Goal: Contribute content

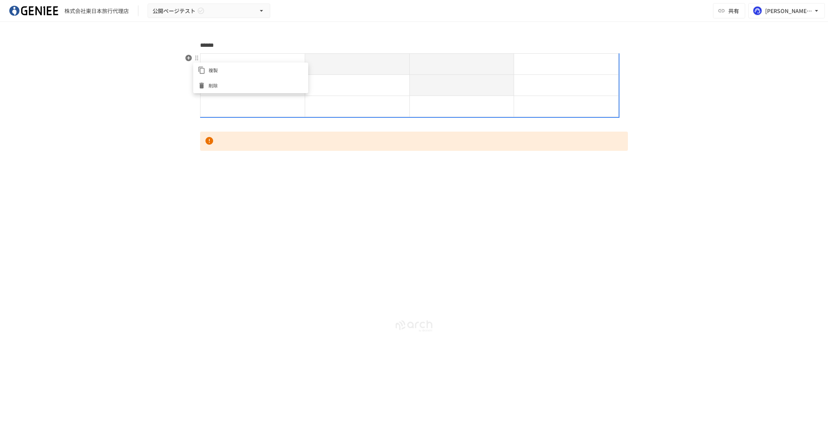
click at [213, 176] on div at bounding box center [414, 217] width 828 height 434
click at [211, 170] on div "******" at bounding box center [414, 161] width 468 height 242
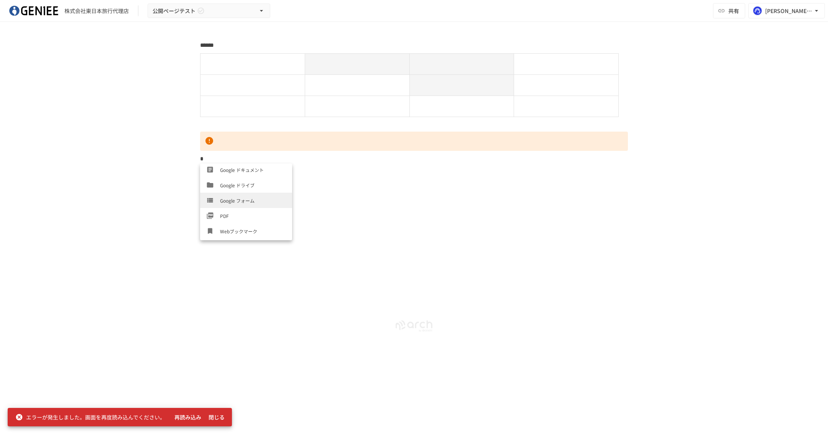
scroll to position [276, 0]
click at [238, 231] on span "区切り線" at bounding box center [253, 232] width 66 height 7
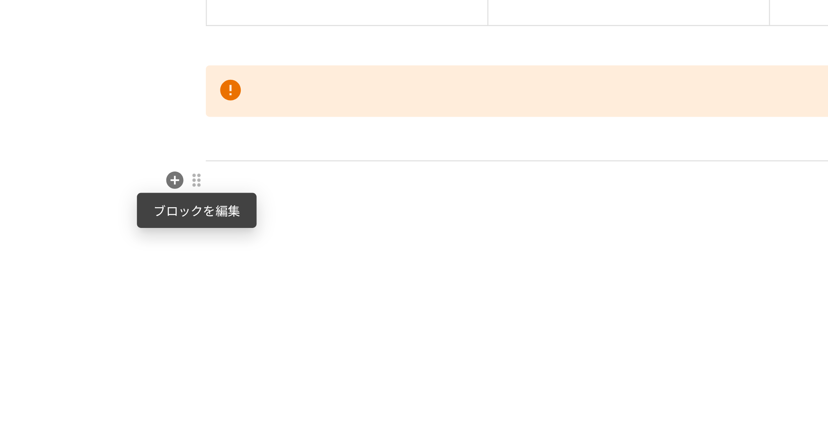
click at [197, 174] on div at bounding box center [197, 174] width 6 height 6
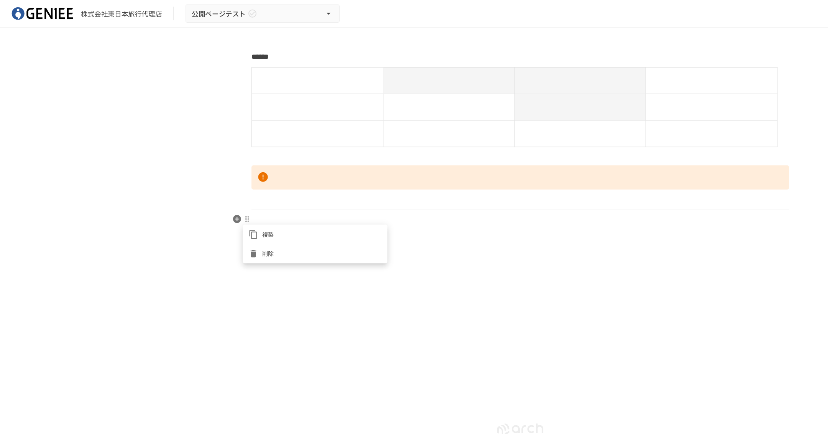
click at [196, 164] on div at bounding box center [414, 217] width 828 height 434
click at [197, 176] on div at bounding box center [197, 174] width 6 height 6
click at [188, 173] on div at bounding box center [414, 217] width 828 height 434
click at [188, 175] on icon "button" at bounding box center [189, 174] width 8 height 8
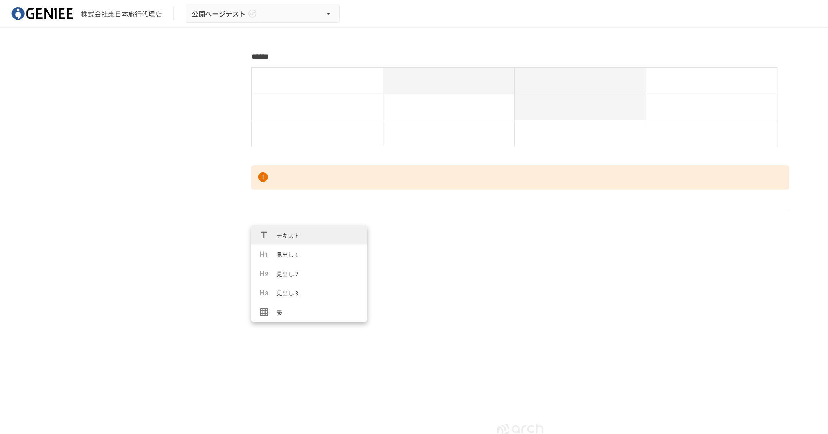
click at [117, 216] on div "******" at bounding box center [414, 220] width 828 height 396
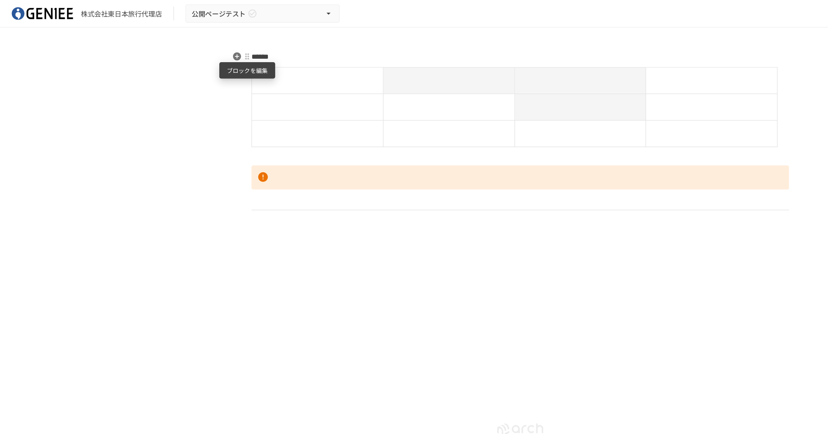
click at [198, 46] on div at bounding box center [197, 45] width 6 height 6
click at [222, 90] on div at bounding box center [414, 217] width 828 height 434
click at [197, 59] on div at bounding box center [197, 58] width 6 height 6
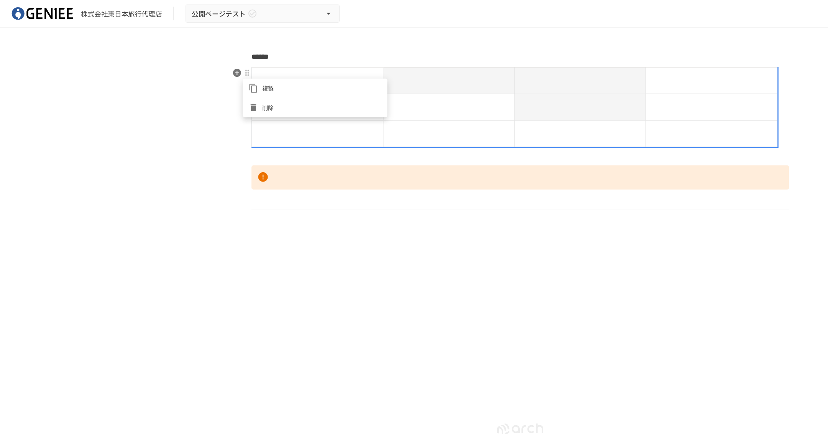
click at [236, 138] on div at bounding box center [414, 217] width 828 height 434
click at [226, 139] on p at bounding box center [414, 141] width 428 height 19
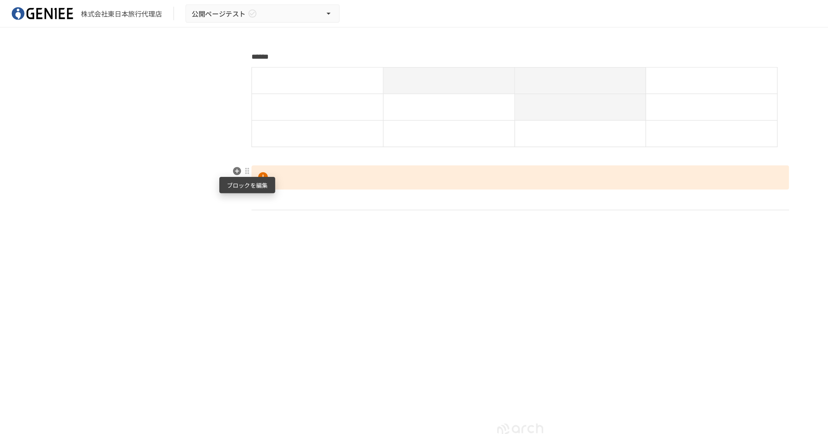
click at [198, 137] on div at bounding box center [197, 136] width 6 height 6
click at [186, 74] on div at bounding box center [414, 217] width 828 height 434
click at [198, 61] on div at bounding box center [197, 58] width 6 height 6
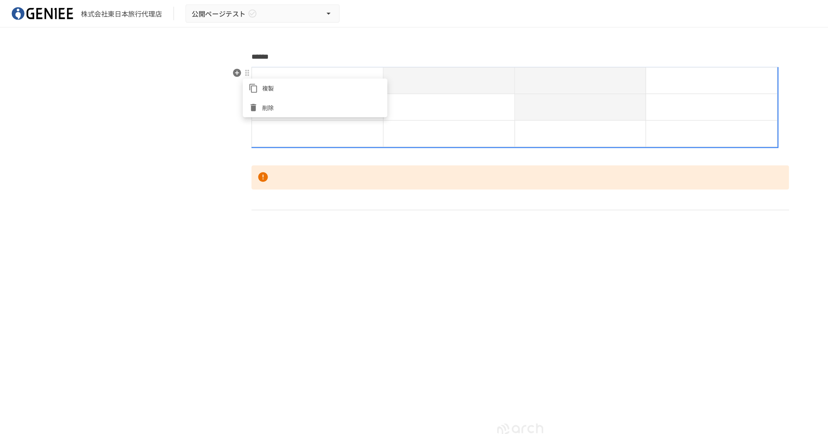
click at [215, 174] on div at bounding box center [414, 217] width 828 height 434
click at [212, 174] on p at bounding box center [414, 175] width 428 height 10
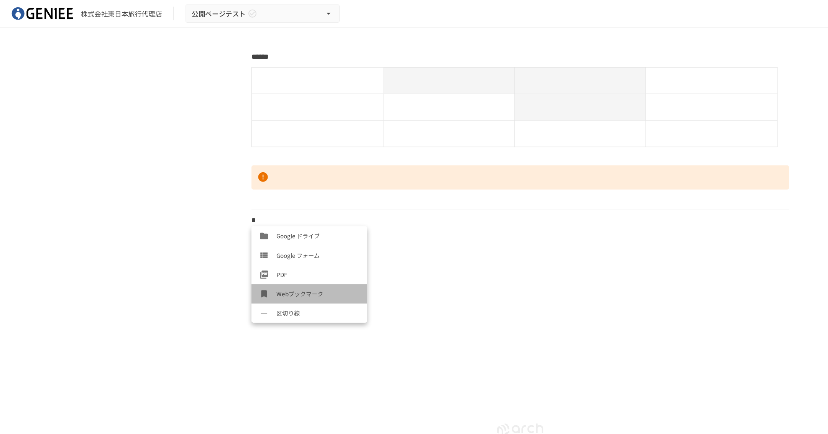
click at [226, 226] on li "Webブックマーク" at bounding box center [246, 233] width 92 height 15
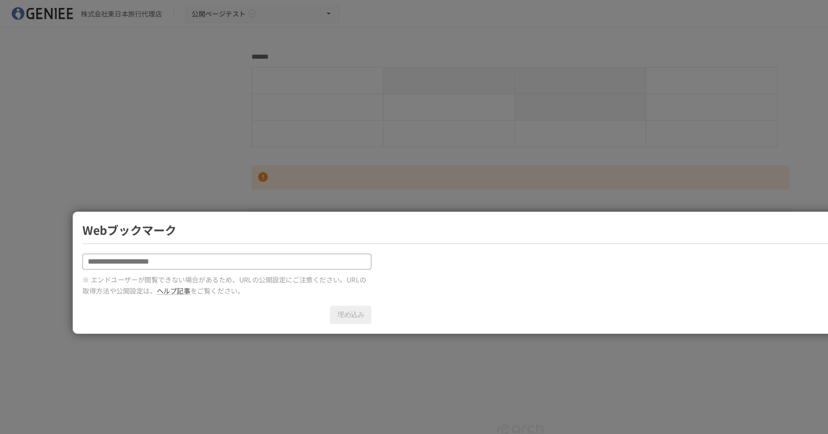
click at [271, 143] on div "Webブックマーク ※ エンドユーザーが閲覧できない場合があるため、URLの公開設定にご注意ください。URLの取得方法や公開設定は、 ヘルプ記事 をご覧くださ…" at bounding box center [414, 217] width 828 height 434
click at [229, 163] on div "Webブックマーク ※ エンドユーザーが閲覧できない場合があるため、URLの公開設定にご注意ください。URLの取得方法や公開設定は、 ヘルプ記事 をご覧くださ…" at bounding box center [414, 217] width 828 height 434
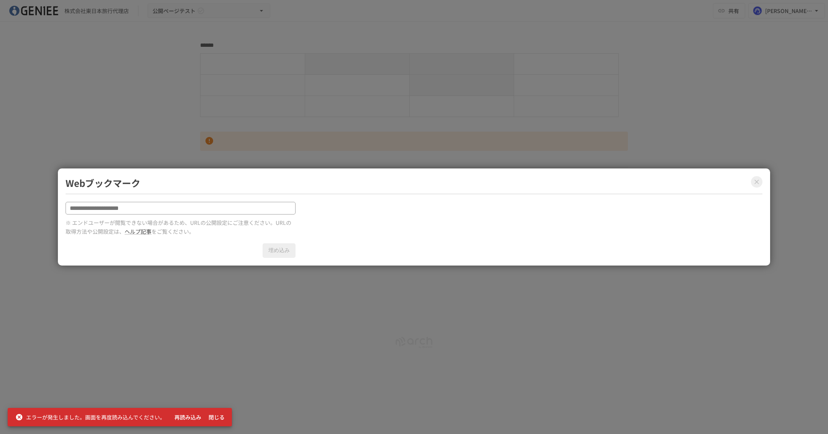
click at [757, 182] on icon "Close modal" at bounding box center [757, 182] width 8 height 8
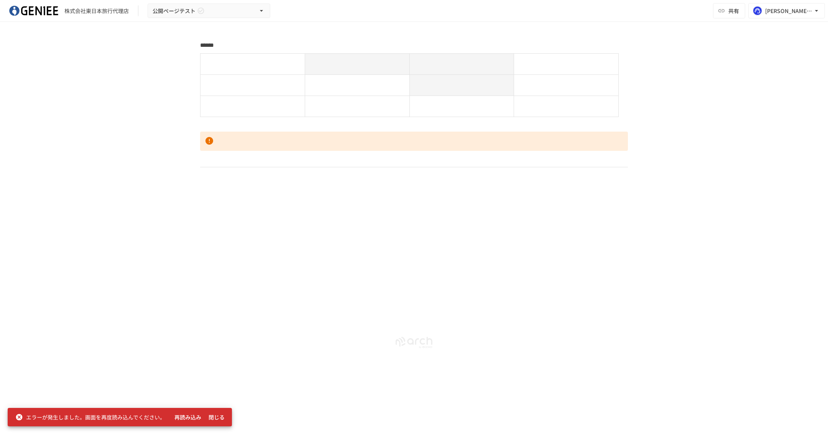
click at [205, 175] on div "Typeahead menu" at bounding box center [414, 174] width 428 height 10
click at [214, 171] on div "Typeahead menu" at bounding box center [414, 174] width 428 height 10
click at [214, 173] on div "Typeahead menu" at bounding box center [414, 174] width 428 height 10
click at [214, 179] on div "Typeahead menu" at bounding box center [414, 174] width 428 height 10
click at [214, 176] on div "Typeahead menu" at bounding box center [414, 174] width 428 height 10
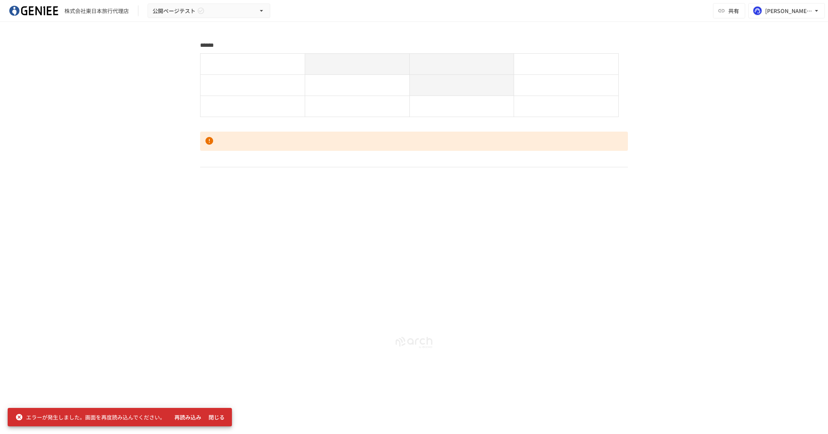
click at [207, 174] on div "Typeahead menu" at bounding box center [414, 174] width 428 height 10
click at [204, 174] on div "Typeahead menu" at bounding box center [414, 174] width 428 height 10
click at [209, 171] on div "Typeahead menu" at bounding box center [414, 174] width 428 height 10
click at [209, 165] on div "******" at bounding box center [414, 110] width 468 height 140
click at [242, 198] on span "Google フォーム" at bounding box center [253, 199] width 66 height 7
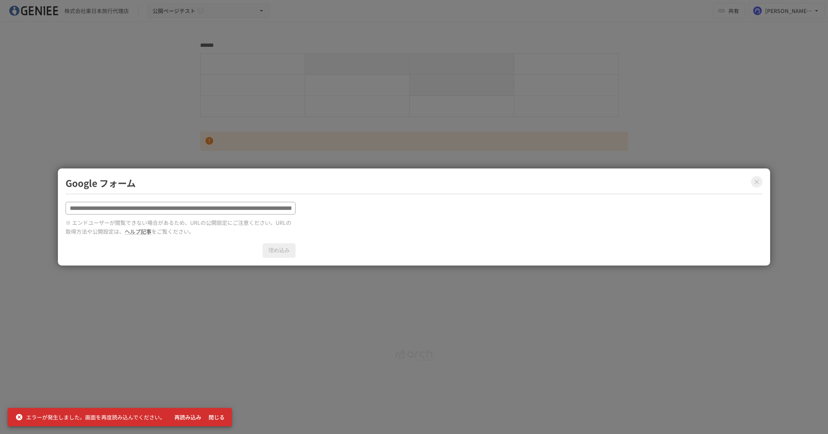
click at [759, 181] on icon "Close modal" at bounding box center [757, 182] width 8 height 8
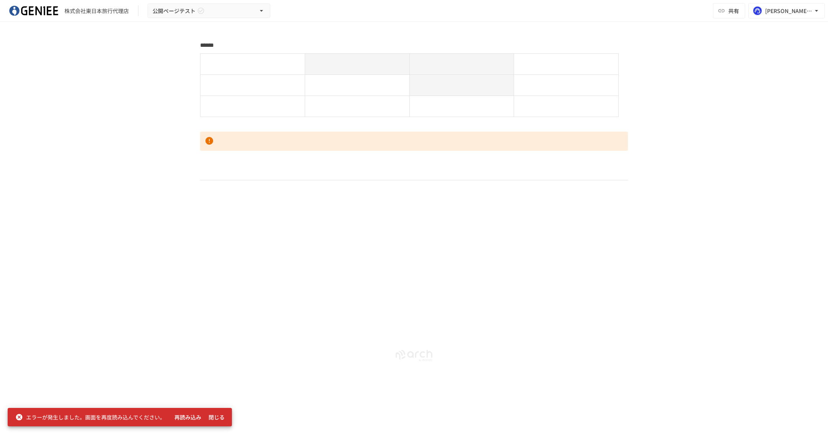
click at [266, 205] on div "******" at bounding box center [414, 175] width 468 height 271
click at [257, 227] on span "YouTube" at bounding box center [253, 227] width 66 height 7
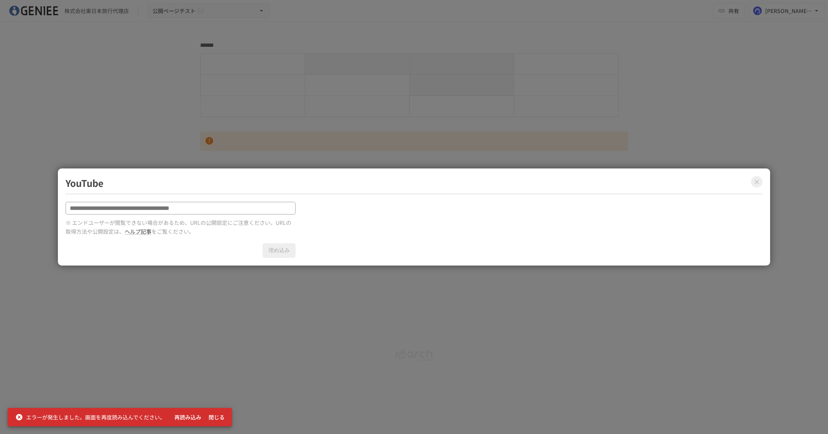
click at [756, 175] on div "YouTube ※ エンドユーザーが閲覧できない場合があるため、URLの公開設定にご注意ください。URLの取得方法や公開設定は、 ヘルプ記事 をご覧ください。…" at bounding box center [414, 216] width 712 height 97
click at [756, 181] on icon "Close modal" at bounding box center [757, 181] width 5 height 5
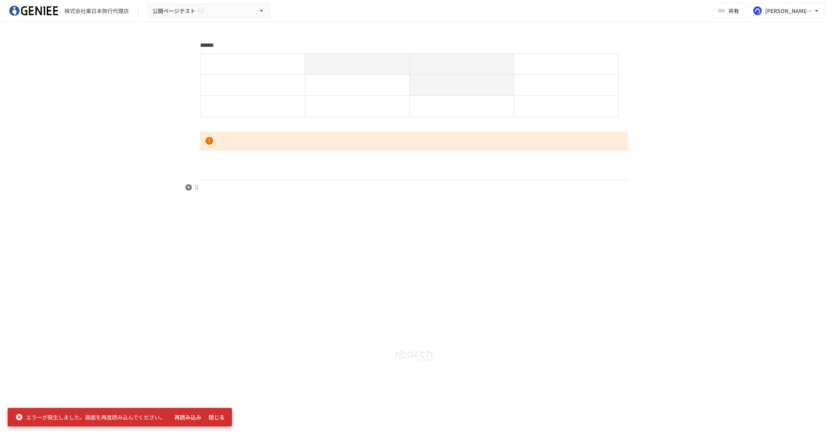
click at [234, 196] on div "******" at bounding box center [414, 175] width 468 height 271
click at [234, 224] on span "チェックリスト" at bounding box center [253, 220] width 66 height 7
click at [197, 59] on div at bounding box center [197, 58] width 6 height 6
click at [205, 174] on div at bounding box center [414, 217] width 828 height 434
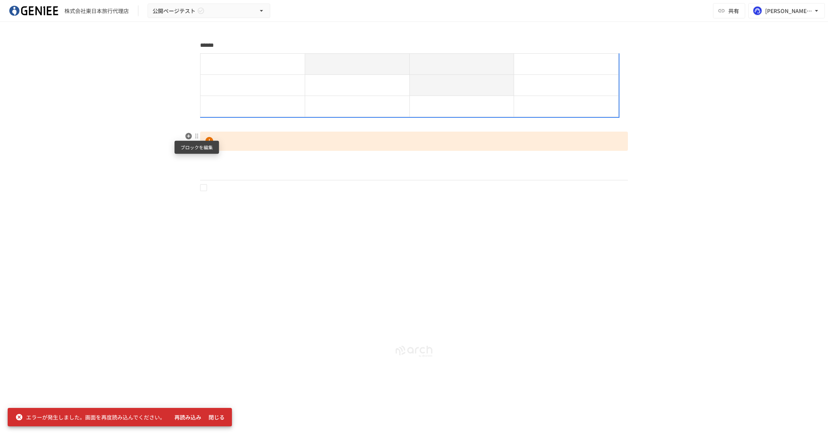
click at [196, 136] on div at bounding box center [197, 136] width 6 height 6
